Goal: Register for event/course

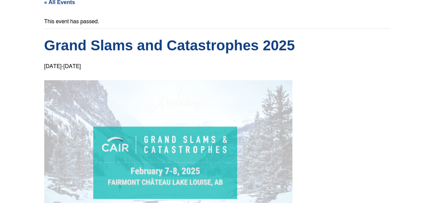
scroll to position [34, 0]
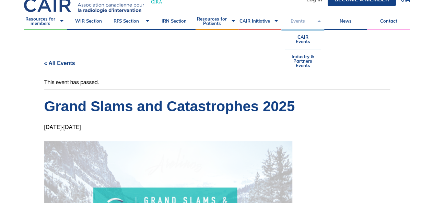
click at [304, 20] on link "Events" at bounding box center [302, 21] width 43 height 17
click at [306, 35] on link "CAIR Events" at bounding box center [303, 39] width 36 height 19
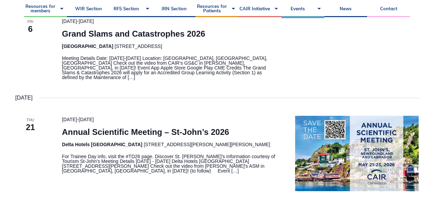
scroll to position [240, 0]
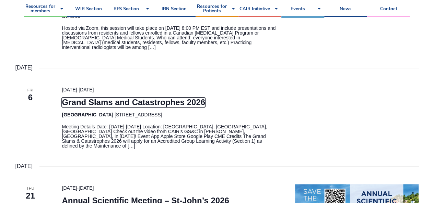
click at [135, 100] on link "Grand Slams and Catastrophes 2026" at bounding box center [133, 103] width 143 height 10
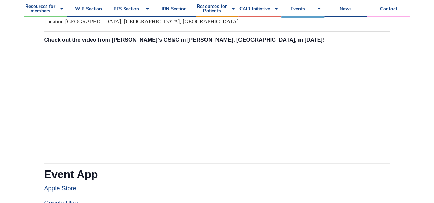
scroll to position [343, 0]
